Goal: Information Seeking & Learning: Learn about a topic

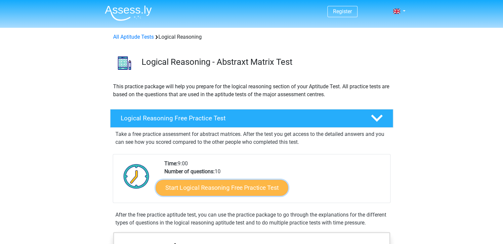
click at [229, 186] on link "Start Logical Reasoning Free Practice Test" at bounding box center [222, 188] width 132 height 16
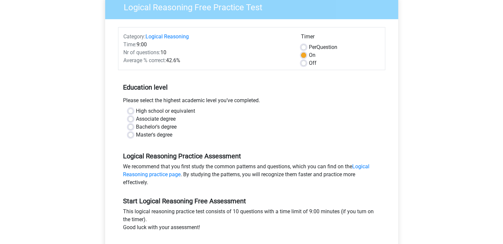
scroll to position [62, 0]
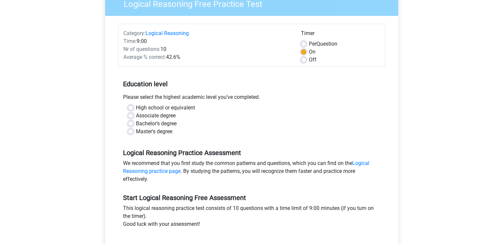
click at [136, 134] on label "Master's degree" at bounding box center [154, 132] width 36 height 8
click at [131, 134] on input "Master's degree" at bounding box center [130, 131] width 5 height 7
radio input "true"
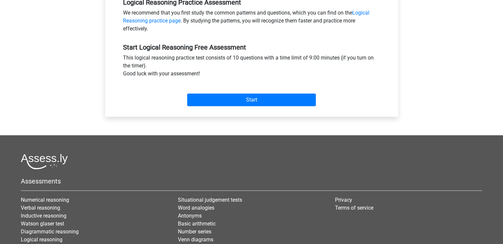
scroll to position [213, 0]
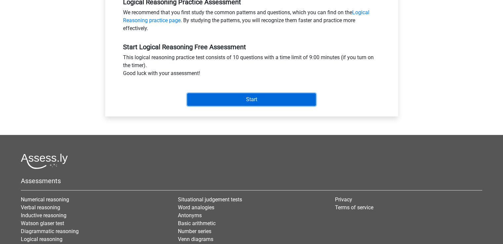
click at [275, 98] on input "Start" at bounding box center [251, 99] width 129 height 13
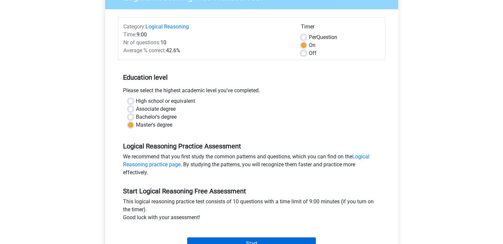
scroll to position [69, 0]
click at [136, 99] on label "High school or equivalent" at bounding box center [165, 102] width 59 height 8
click at [132, 99] on input "High school or equivalent" at bounding box center [130, 101] width 5 height 7
radio input "true"
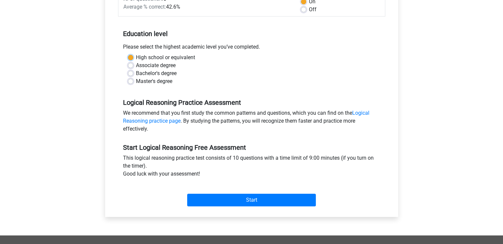
scroll to position [112, 0]
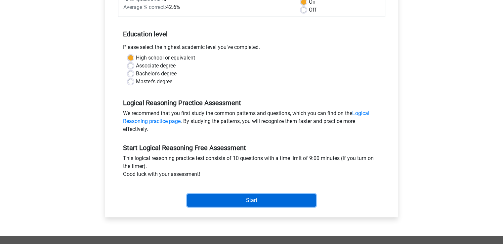
click at [254, 200] on input "Start" at bounding box center [251, 200] width 129 height 13
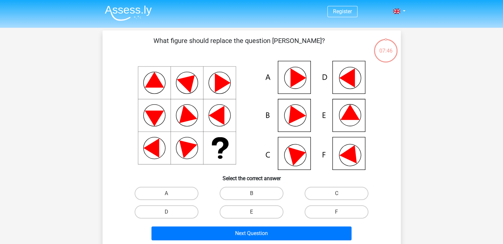
click at [254, 195] on input "B" at bounding box center [253, 196] width 4 height 4
radio input "true"
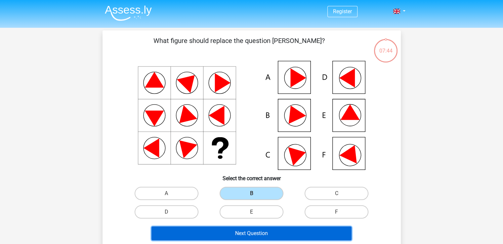
click at [253, 232] on button "Next Question" at bounding box center [252, 234] width 200 height 14
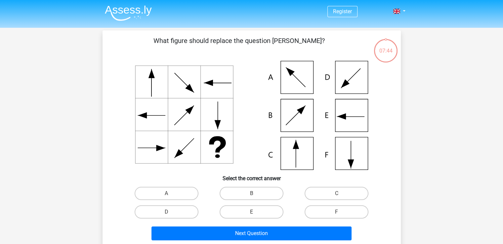
scroll to position [30, 0]
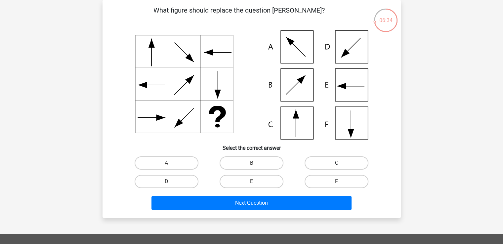
click at [343, 162] on label "C" at bounding box center [337, 163] width 64 height 13
click at [341, 163] on input "C" at bounding box center [339, 165] width 4 height 4
radio input "true"
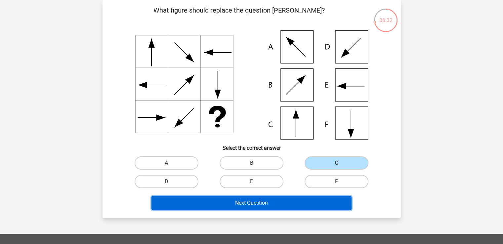
click at [280, 205] on button "Next Question" at bounding box center [252, 203] width 200 height 14
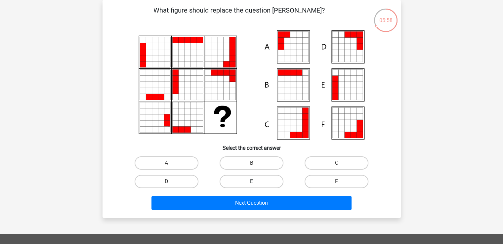
click at [253, 180] on label "E" at bounding box center [252, 181] width 64 height 13
click at [253, 182] on input "E" at bounding box center [253, 184] width 4 height 4
radio input "true"
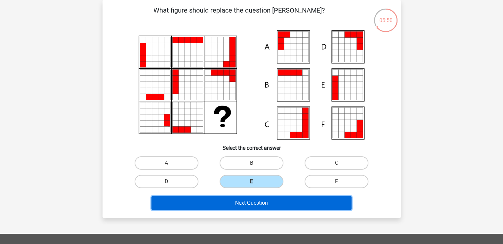
click at [264, 201] on button "Next Question" at bounding box center [252, 203] width 200 height 14
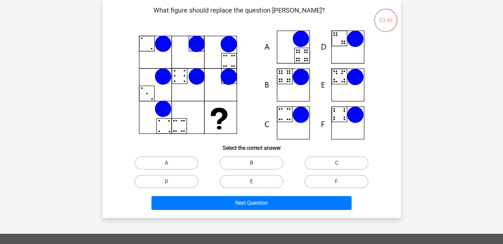
click at [248, 164] on label "B" at bounding box center [252, 163] width 64 height 13
click at [251, 164] on input "B" at bounding box center [253, 165] width 4 height 4
radio input "true"
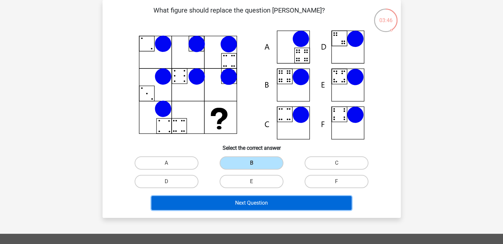
click at [277, 197] on button "Next Question" at bounding box center [252, 203] width 200 height 14
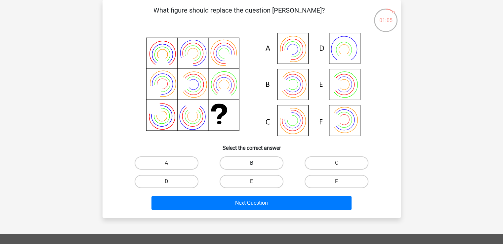
click at [273, 166] on label "B" at bounding box center [252, 163] width 64 height 13
click at [256, 166] on input "B" at bounding box center [253, 165] width 4 height 4
radio input "true"
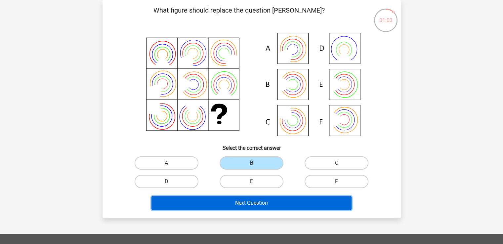
click at [264, 203] on button "Next Question" at bounding box center [252, 203] width 200 height 14
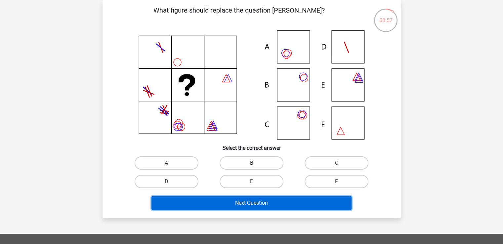
drag, startPoint x: 264, startPoint y: 203, endPoint x: 402, endPoint y: 167, distance: 142.5
click at [402, 167] on div "00:57 Question 6 of 10 Question category: logical reasoning set 1 What figure s…" at bounding box center [251, 109] width 309 height 218
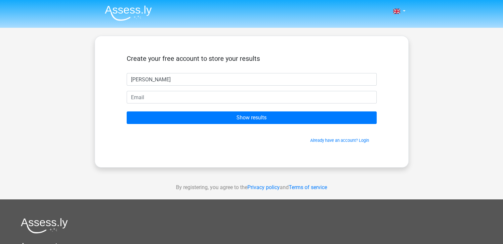
type input "[PERSON_NAME]"
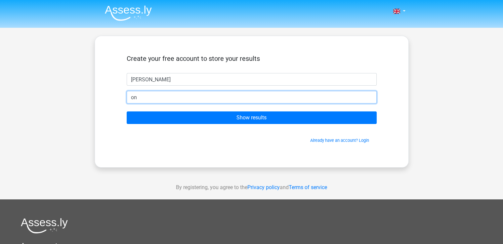
type input "o"
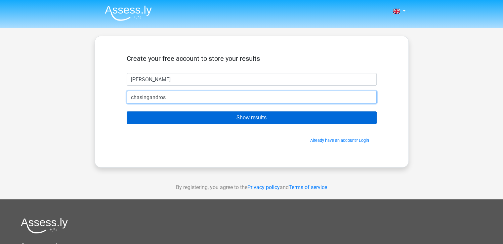
type input "[EMAIL_ADDRESS][DOMAIN_NAME]"
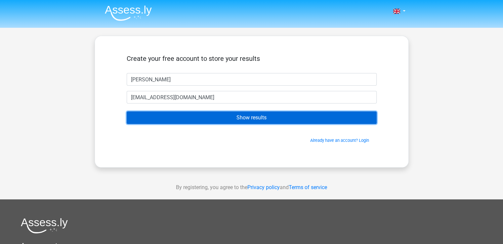
click at [251, 120] on input "Show results" at bounding box center [252, 118] width 250 height 13
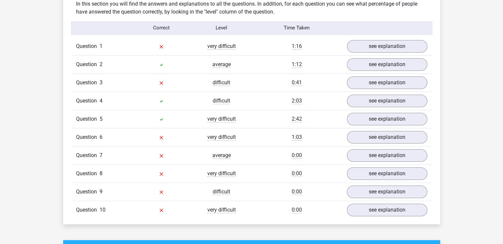
scroll to position [525, 0]
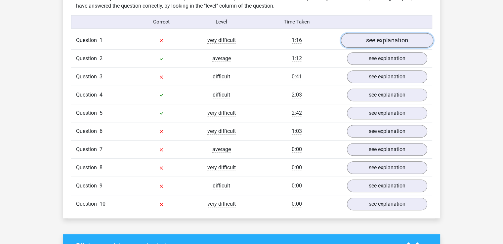
click at [375, 43] on link "see explanation" at bounding box center [387, 40] width 92 height 15
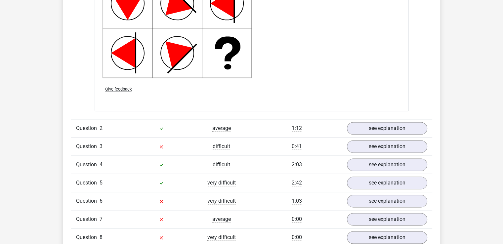
scroll to position [878, 0]
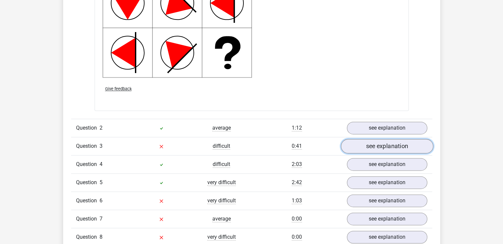
click at [372, 149] on link "see explanation" at bounding box center [387, 146] width 92 height 15
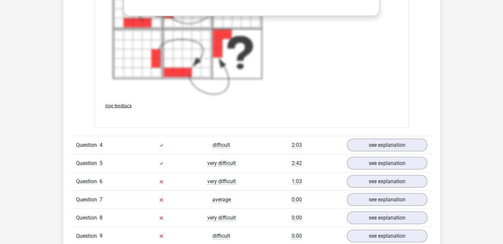
scroll to position [1373, 0]
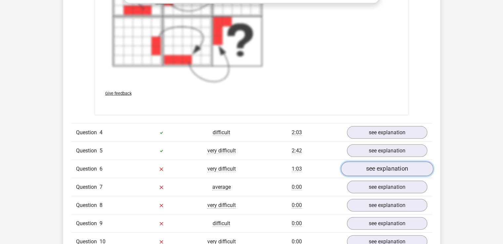
click at [375, 166] on link "see explanation" at bounding box center [387, 169] width 92 height 15
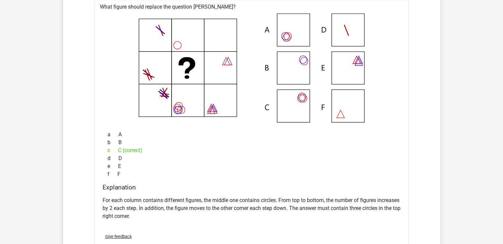
scroll to position [1560, 0]
click at [180, 106] on icon at bounding box center [181, 110] width 8 height 8
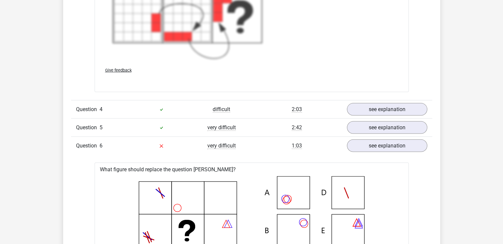
scroll to position [1379, 0]
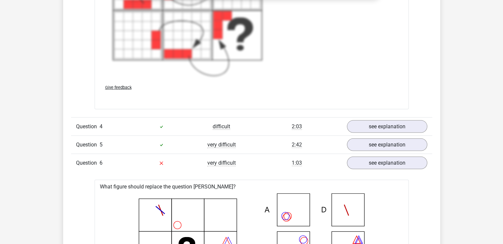
drag, startPoint x: 171, startPoint y: 177, endPoint x: 195, endPoint y: 119, distance: 62.4
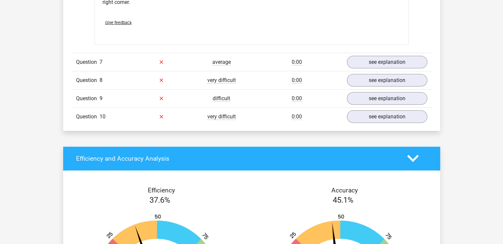
scroll to position [1775, 0]
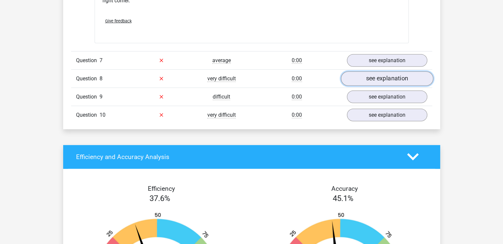
click at [377, 75] on link "see explanation" at bounding box center [387, 78] width 92 height 15
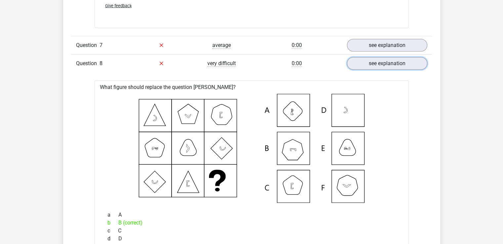
scroll to position [1758, 0]
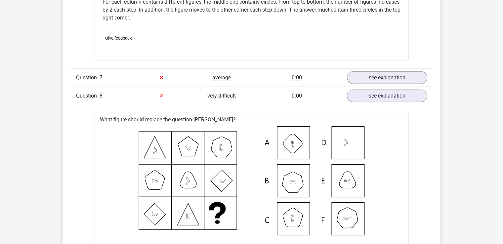
click at [222, 159] on icon at bounding box center [251, 180] width 293 height 109
click at [288, 98] on div "Question 8 very difficult 0:00 see explanation" at bounding box center [251, 96] width 361 height 18
click at [272, 113] on div "What figure should replace the question [PERSON_NAME]?" at bounding box center [252, 245] width 314 height 264
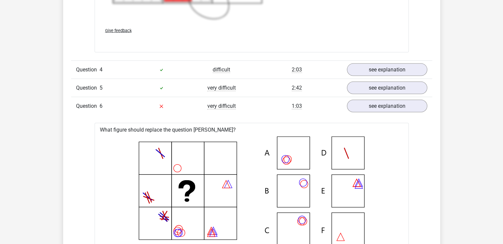
scroll to position [1436, 0]
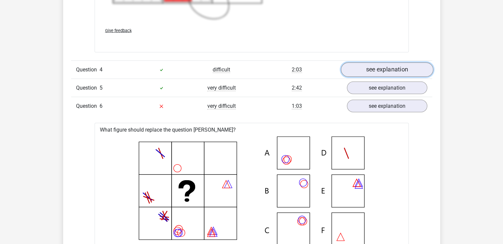
click at [363, 71] on link "see explanation" at bounding box center [387, 70] width 92 height 15
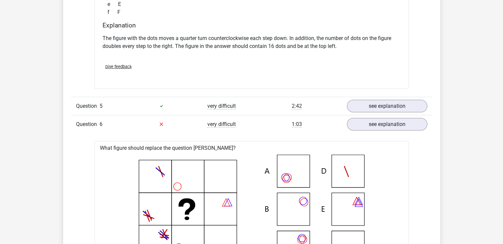
scroll to position [1696, 0]
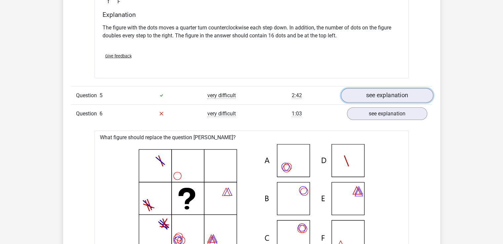
click at [370, 91] on link "see explanation" at bounding box center [387, 95] width 92 height 15
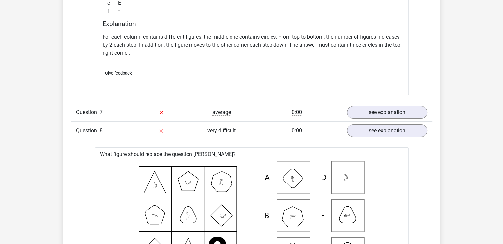
scroll to position [2453, 0]
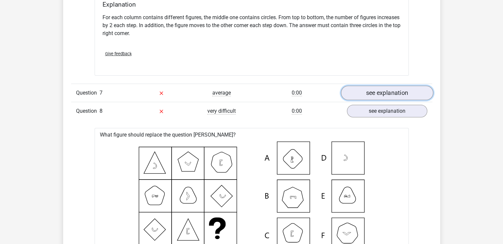
click at [388, 90] on link "see explanation" at bounding box center [387, 93] width 92 height 15
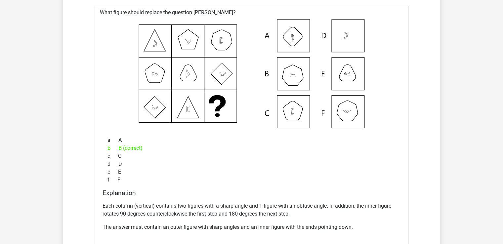
scroll to position [3021, 0]
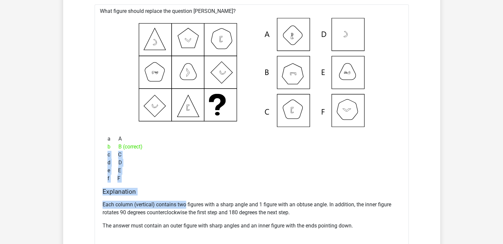
drag, startPoint x: 60, startPoint y: 153, endPoint x: 181, endPoint y: 202, distance: 130.0
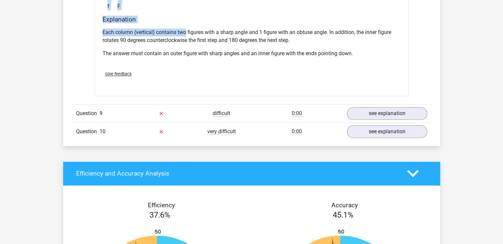
scroll to position [3194, 0]
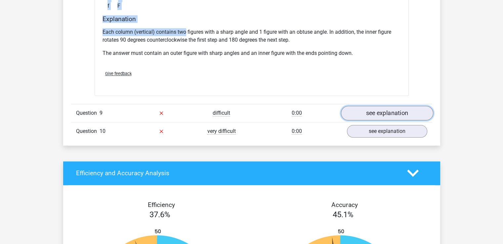
click at [380, 113] on link "see explanation" at bounding box center [387, 113] width 92 height 15
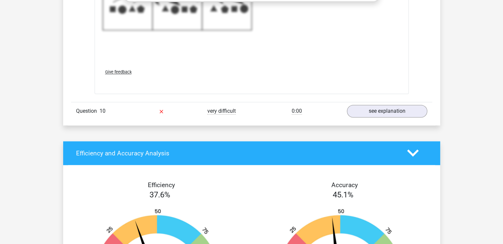
scroll to position [3669, 0]
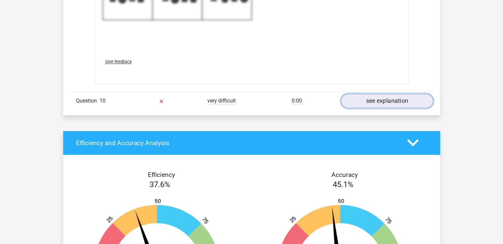
click at [417, 96] on link "see explanation" at bounding box center [387, 101] width 92 height 15
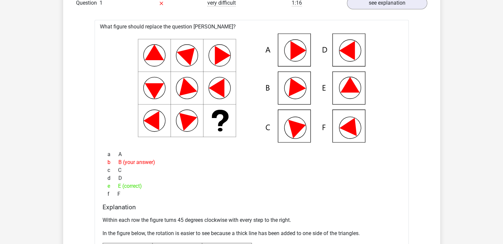
scroll to position [522, 0]
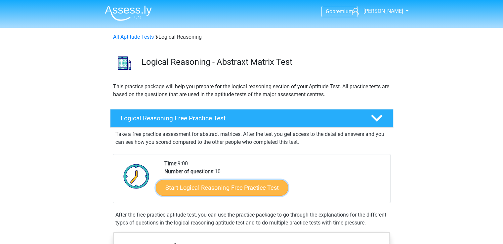
click at [233, 187] on link "Start Logical Reasoning Free Practice Test" at bounding box center [222, 188] width 132 height 16
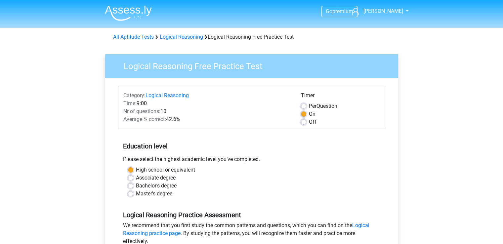
click at [136, 177] on label "Associate degree" at bounding box center [156, 178] width 40 height 8
click at [131, 177] on input "Associate degree" at bounding box center [130, 177] width 5 height 7
radio input "true"
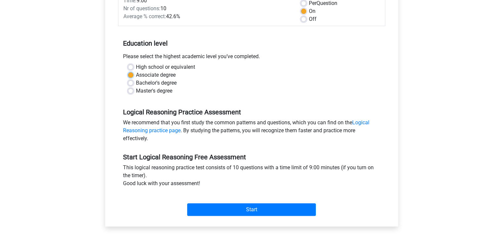
scroll to position [103, 0]
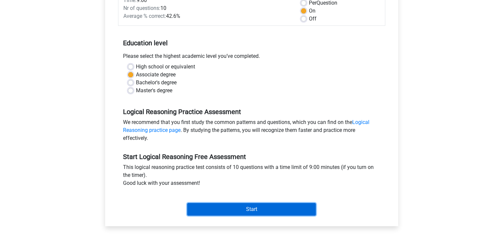
click at [247, 211] on input "Start" at bounding box center [251, 209] width 129 height 13
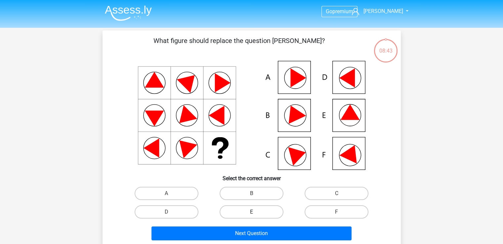
click at [234, 209] on label "E" at bounding box center [252, 212] width 64 height 13
click at [251, 212] on input "E" at bounding box center [253, 214] width 4 height 4
radio input "true"
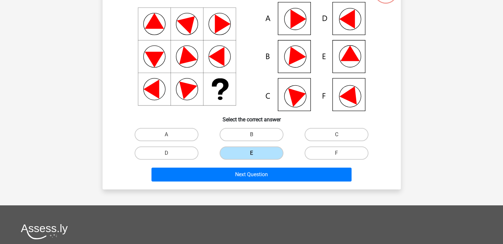
scroll to position [59, 0]
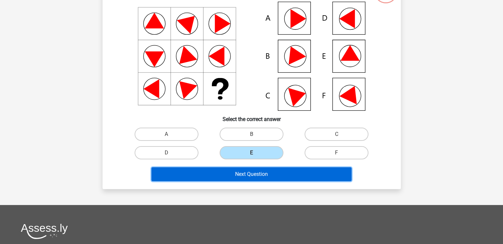
click at [253, 174] on button "Next Question" at bounding box center [252, 174] width 200 height 14
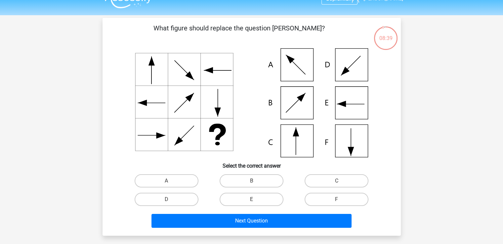
scroll to position [12, 0]
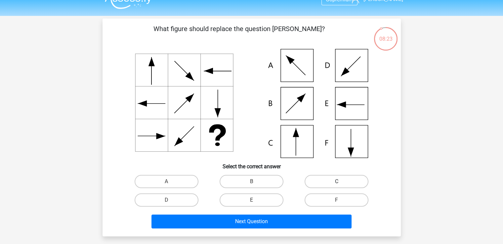
click at [324, 186] on label "C" at bounding box center [337, 181] width 64 height 13
click at [337, 186] on input "C" at bounding box center [339, 184] width 4 height 4
radio input "true"
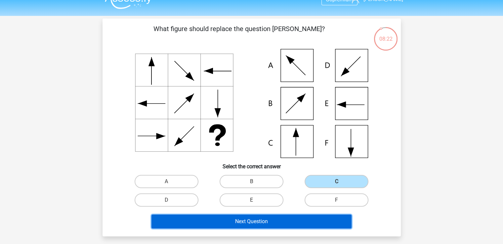
click at [258, 219] on button "Next Question" at bounding box center [252, 222] width 200 height 14
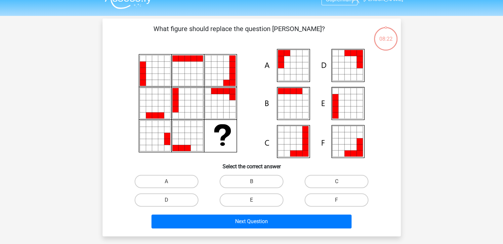
scroll to position [30, 0]
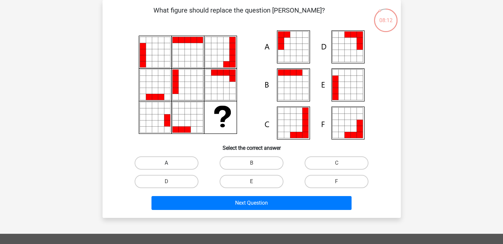
click at [182, 164] on label "A" at bounding box center [167, 163] width 64 height 13
click at [171, 164] on input "A" at bounding box center [168, 165] width 4 height 4
radio input "true"
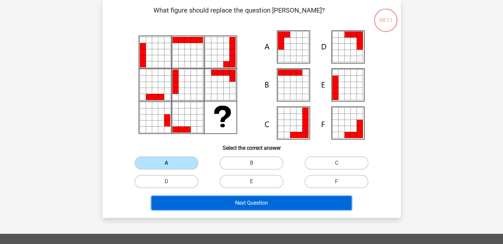
click at [237, 205] on button "Next Question" at bounding box center [252, 203] width 200 height 14
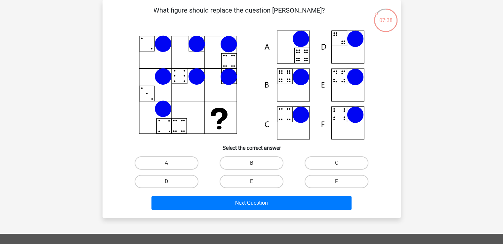
click at [253, 163] on input "B" at bounding box center [253, 165] width 4 height 4
radio input "true"
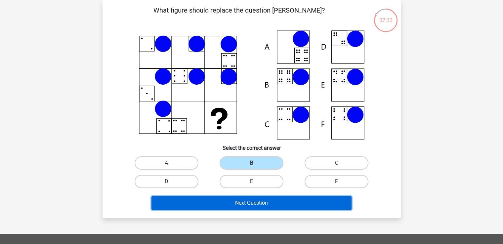
click at [283, 199] on button "Next Question" at bounding box center [252, 203] width 200 height 14
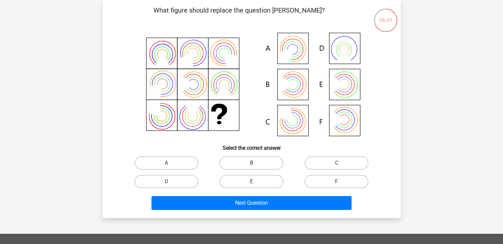
click at [249, 162] on label "B" at bounding box center [252, 163] width 64 height 13
click at [251, 163] on input "B" at bounding box center [253, 165] width 4 height 4
radio input "true"
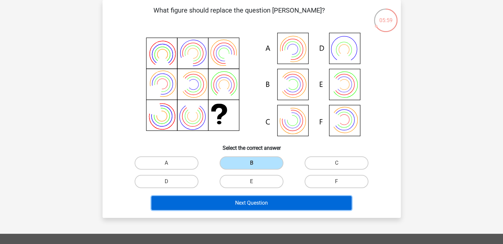
click at [256, 207] on button "Next Question" at bounding box center [252, 203] width 200 height 14
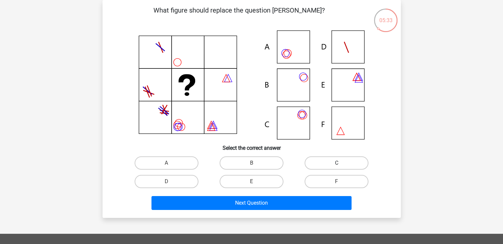
click at [326, 163] on label "C" at bounding box center [337, 163] width 64 height 13
click at [337, 163] on input "C" at bounding box center [339, 165] width 4 height 4
radio input "true"
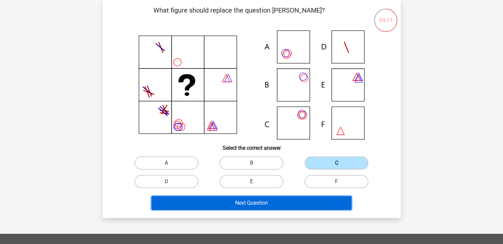
click at [270, 203] on button "Next Question" at bounding box center [252, 203] width 200 height 14
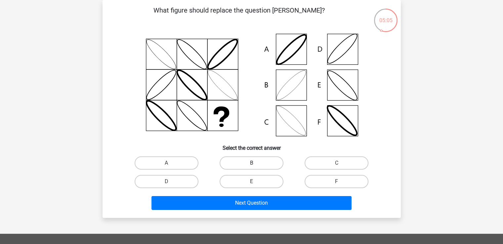
click at [270, 164] on label "B" at bounding box center [252, 163] width 64 height 13
click at [256, 164] on input "B" at bounding box center [253, 165] width 4 height 4
radio input "true"
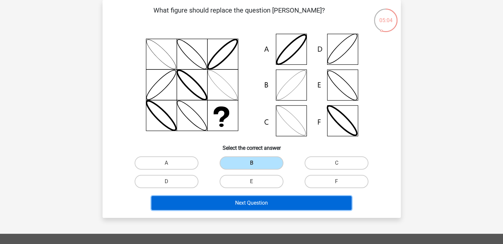
click at [267, 202] on button "Next Question" at bounding box center [252, 203] width 200 height 14
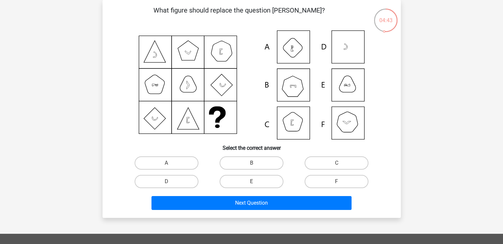
click at [261, 155] on div "B" at bounding box center [251, 163] width 85 height 19
click at [261, 162] on label "B" at bounding box center [252, 163] width 64 height 13
click at [256, 163] on input "B" at bounding box center [253, 165] width 4 height 4
radio input "true"
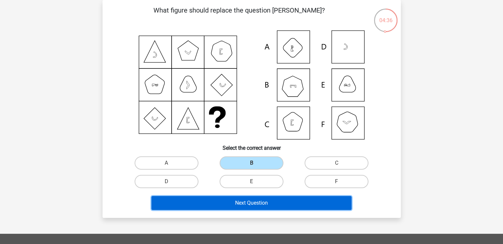
click at [292, 200] on button "Next Question" at bounding box center [252, 203] width 200 height 14
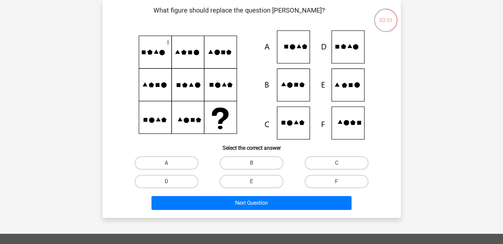
click at [254, 184] on input "E" at bounding box center [253, 184] width 4 height 4
radio input "true"
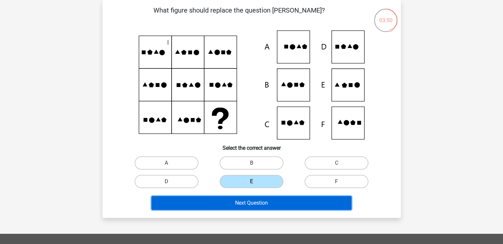
click at [258, 198] on button "Next Question" at bounding box center [252, 203] width 200 height 14
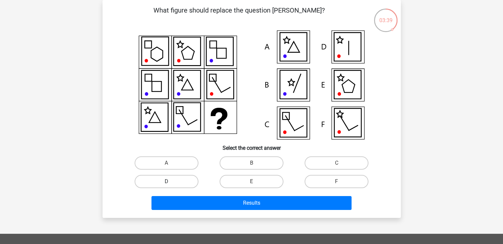
click at [186, 178] on label "D" at bounding box center [167, 181] width 64 height 13
click at [171, 182] on input "D" at bounding box center [168, 184] width 4 height 4
radio input "true"
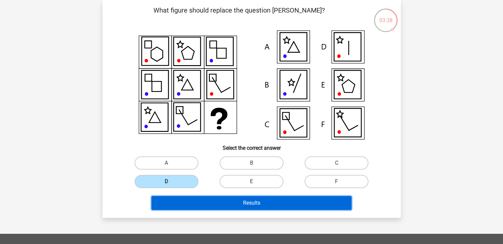
click at [234, 201] on button "Results" at bounding box center [252, 203] width 200 height 14
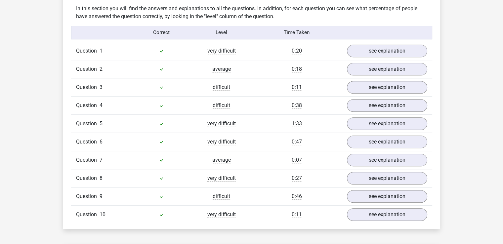
scroll to position [516, 0]
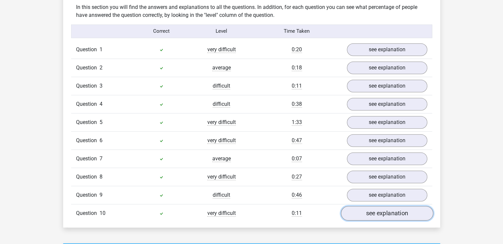
click at [372, 209] on link "see explanation" at bounding box center [387, 213] width 92 height 15
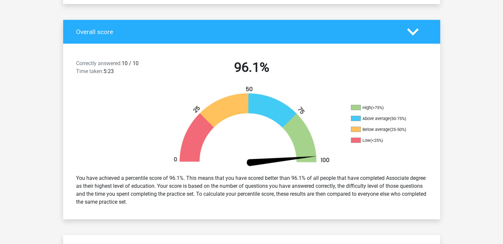
scroll to position [0, 0]
